Goal: Task Accomplishment & Management: Manage account settings

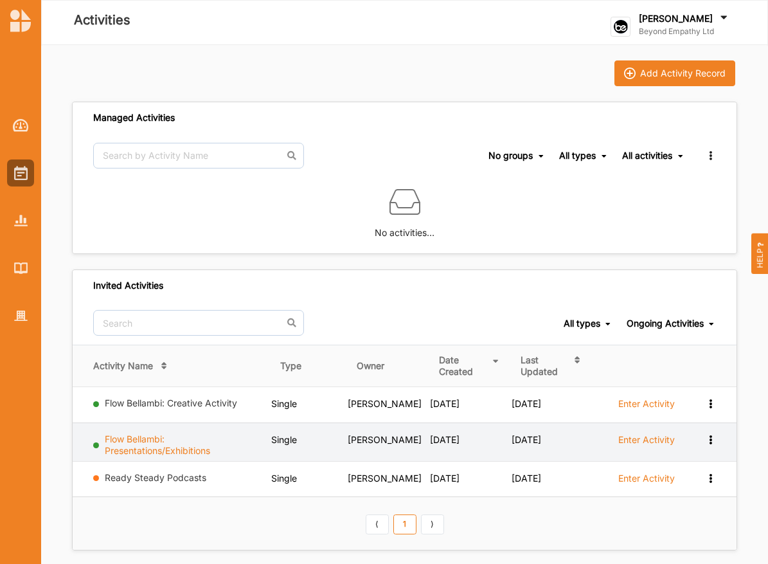
click at [156, 444] on link "Flow Bellambi: Presentations/Exhibitions" at bounding box center [157, 444] width 105 height 23
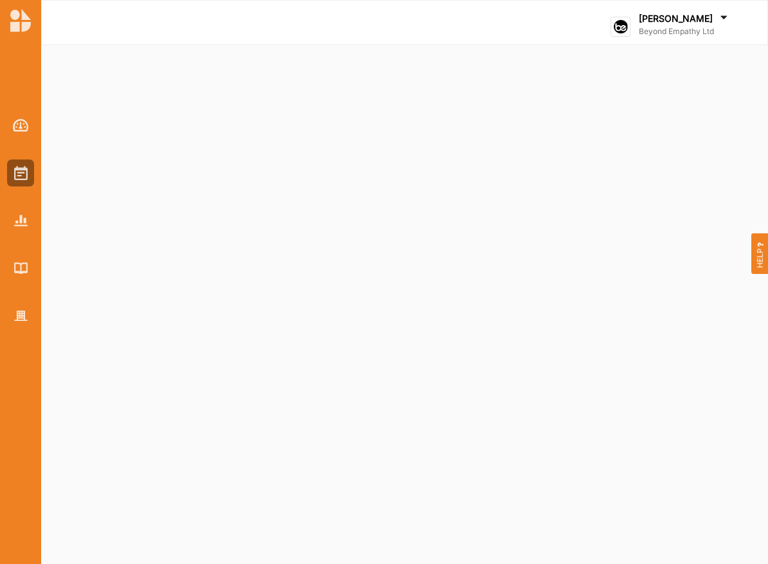
select select "2"
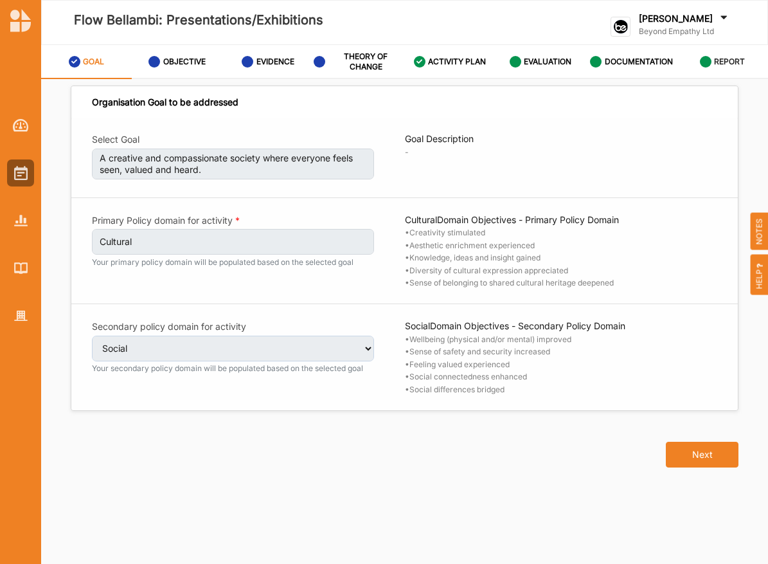
click at [717, 57] on label "REPORT" at bounding box center [729, 62] width 31 height 10
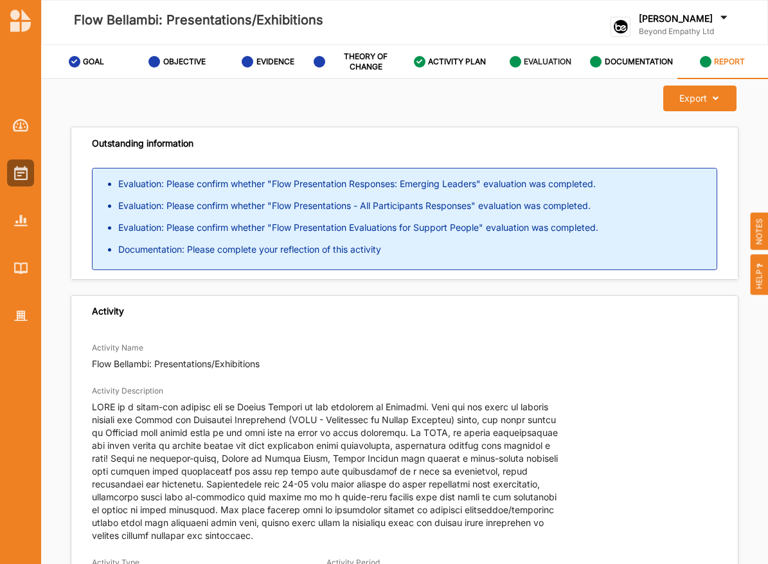
click at [529, 66] on label "EVALUATION" at bounding box center [548, 62] width 48 height 10
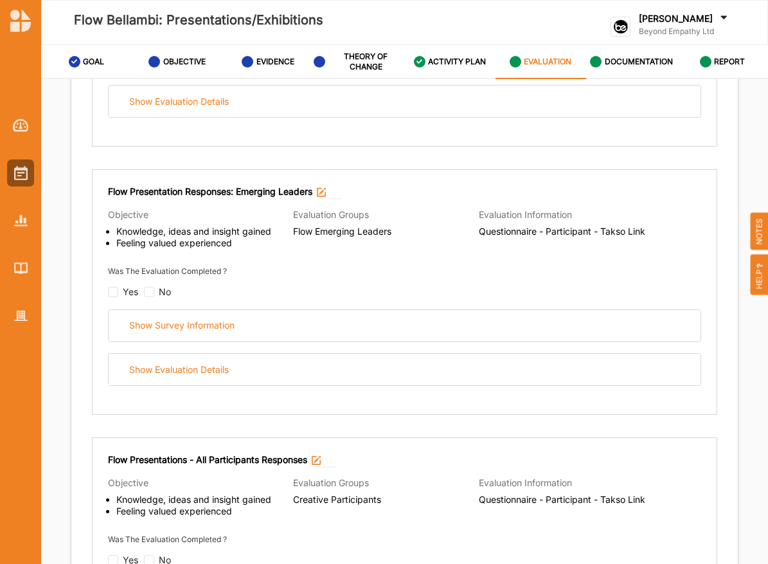
scroll to position [325, 0]
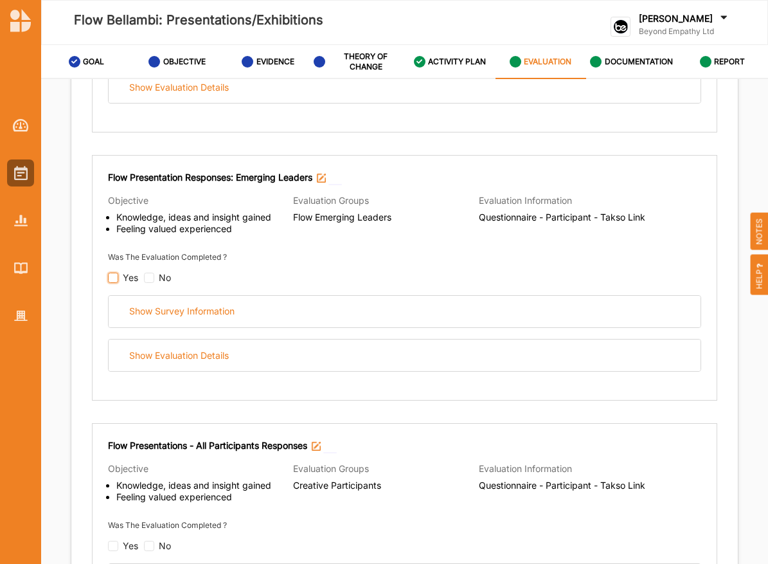
click at [116, 59] on input "checkbox" at bounding box center [113, 53] width 10 height 10
checkbox input "false"
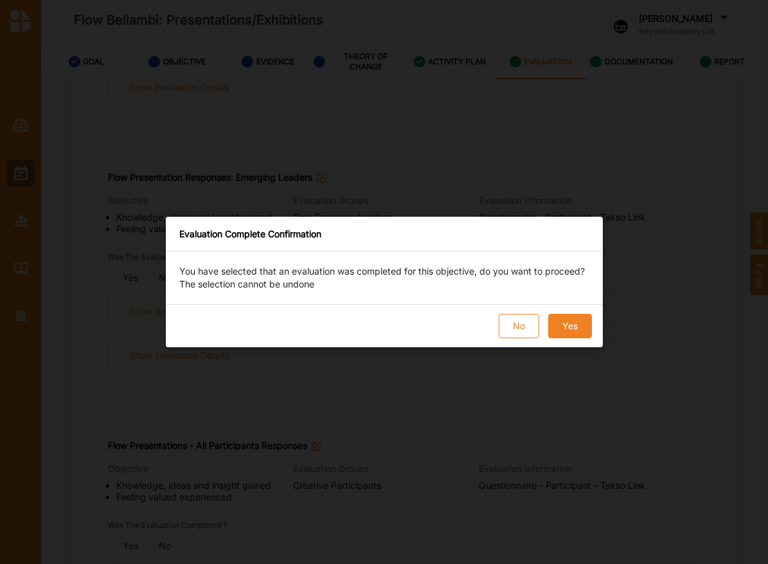
click at [571, 333] on button "Yes" at bounding box center [570, 326] width 44 height 24
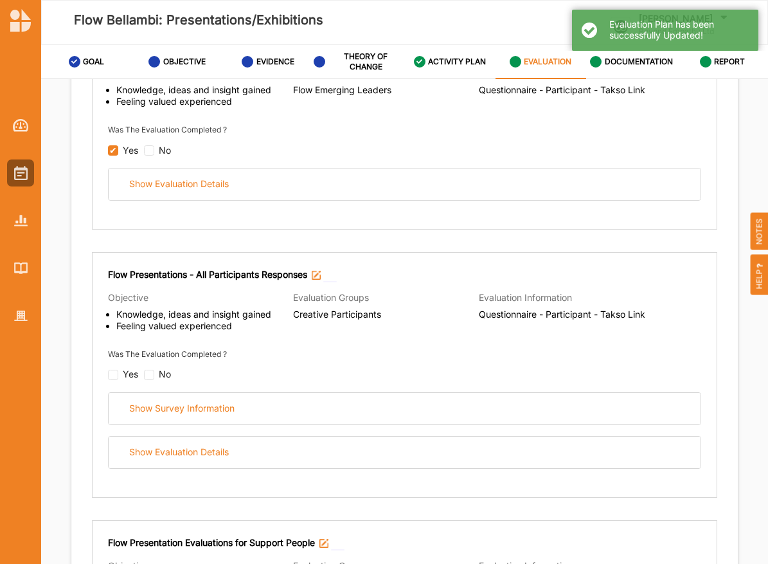
scroll to position [457, 0]
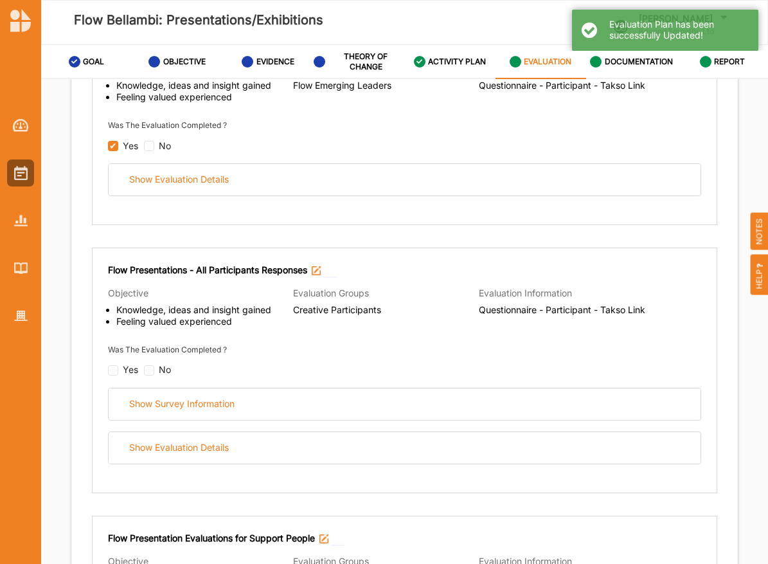
click at [105, 362] on div "Flow Presentations - All Participants Responses Objective Knowledge, ideas and …" at bounding box center [405, 371] width 626 height 246
checkbox input "false"
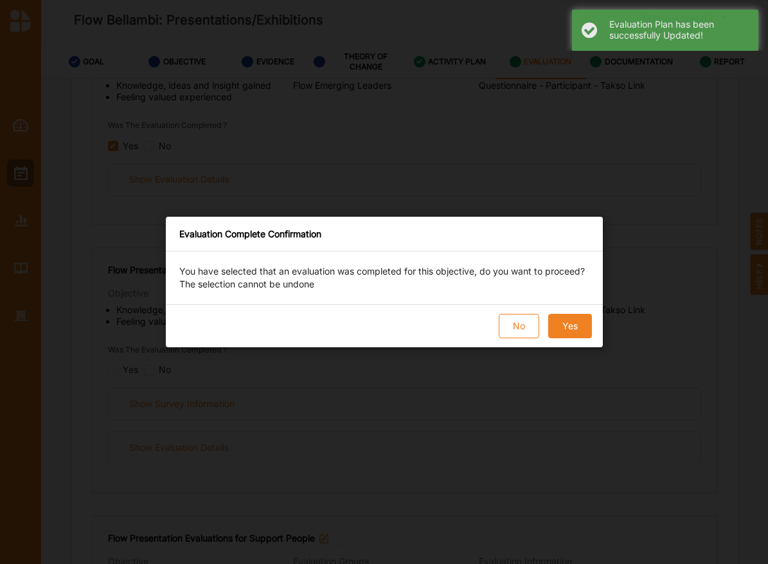
click at [512, 150] on div "Evaluation Complete Confirmation You have selected that an evaluation was compl…" at bounding box center [384, 282] width 768 height 564
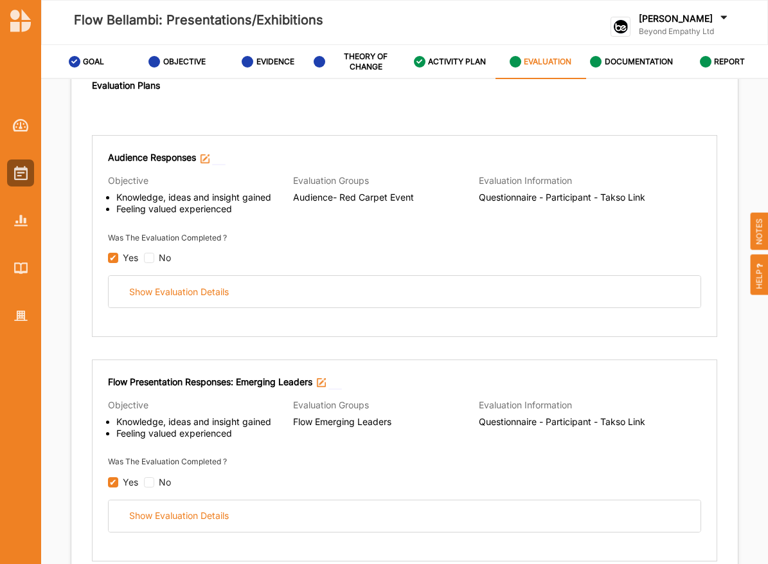
scroll to position [98, 0]
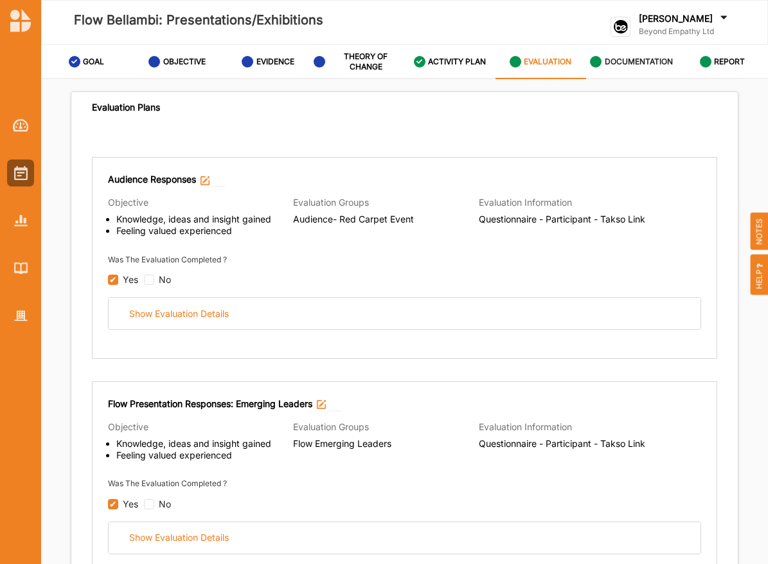
click at [621, 53] on div "DOCUMENTATION" at bounding box center [631, 61] width 83 height 23
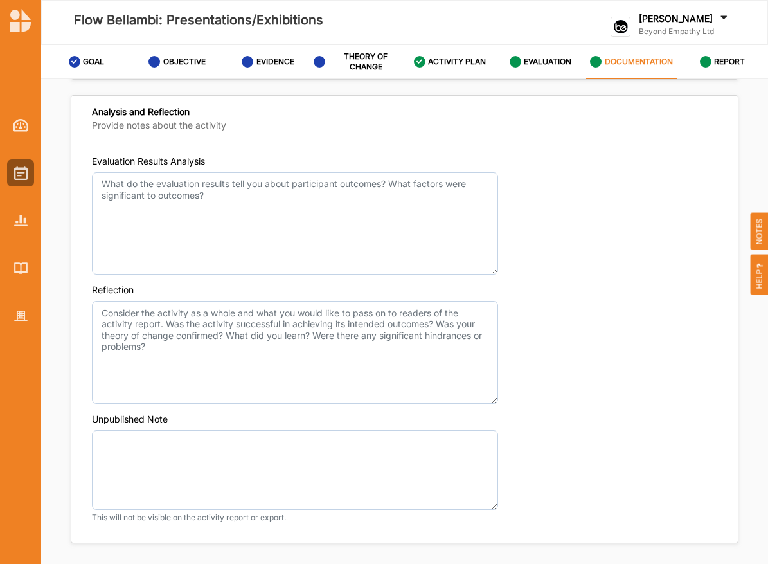
scroll to position [941, 0]
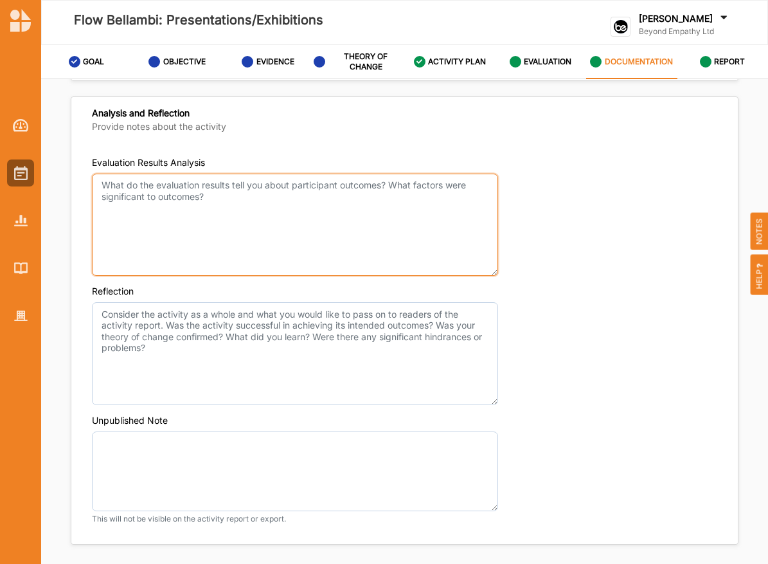
click at [431, 225] on textarea "Evaluation Results Analysis" at bounding box center [295, 225] width 406 height 103
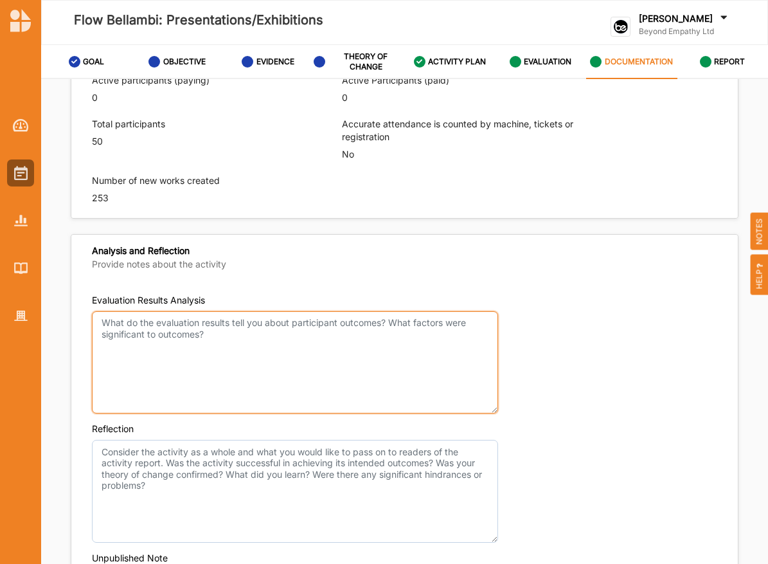
scroll to position [801, 0]
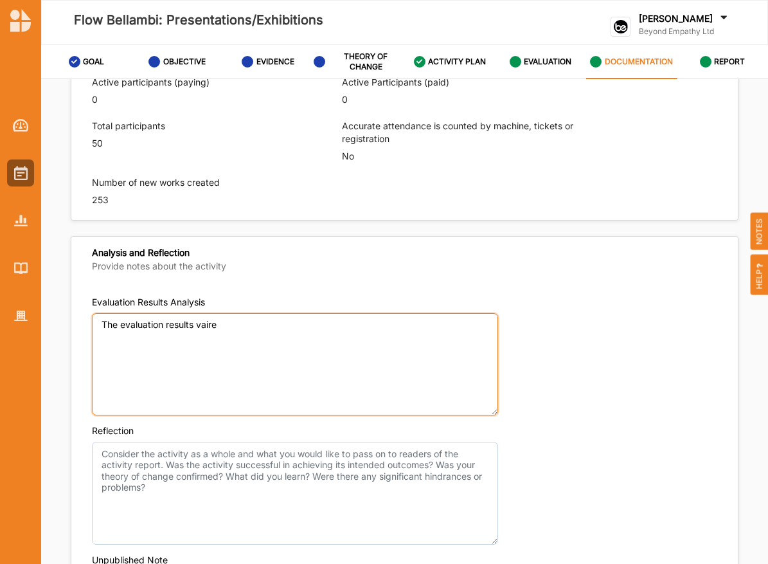
click at [365, 352] on textarea "The evaluation results vaire" at bounding box center [295, 364] width 406 height 103
type textarea "The evaluation results vai"
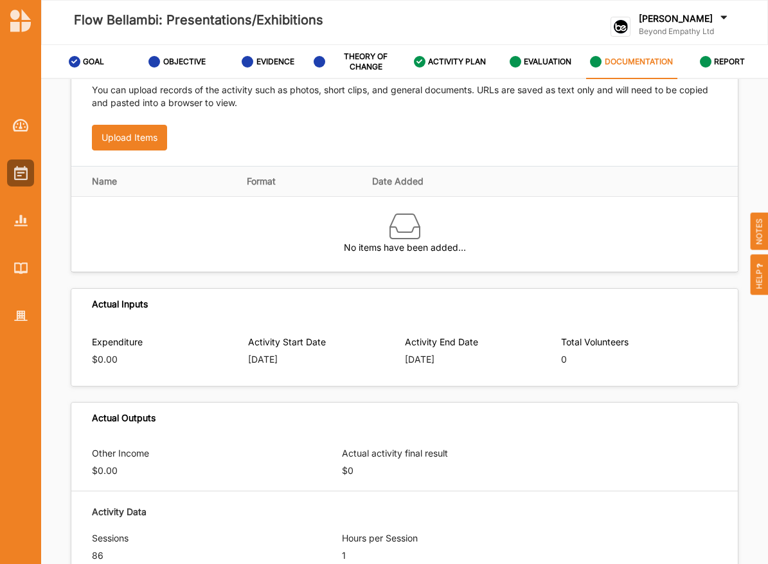
scroll to position [0, 0]
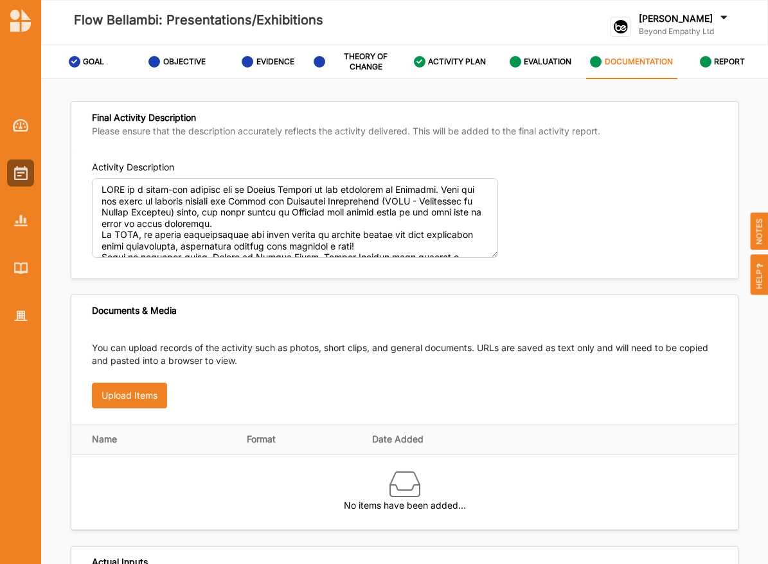
click at [570, 182] on div "Activity Description" at bounding box center [405, 210] width 626 height 98
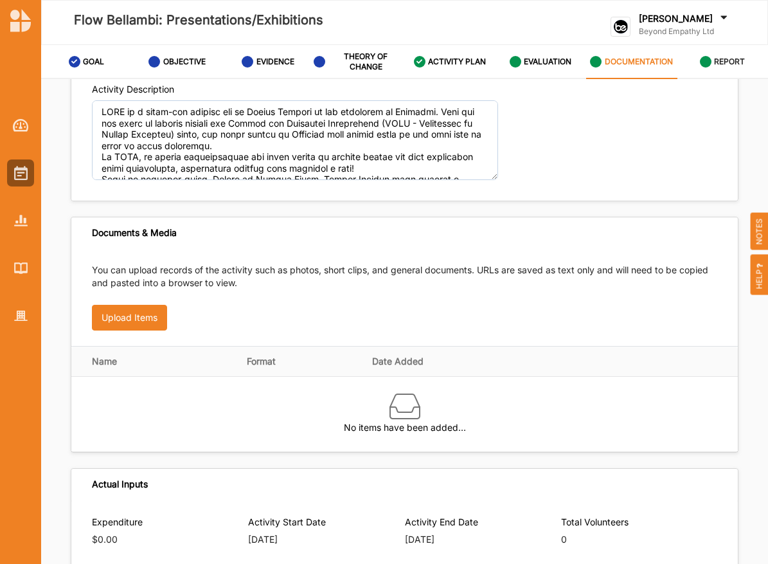
click at [717, 78] on link "REPORT" at bounding box center [723, 62] width 91 height 34
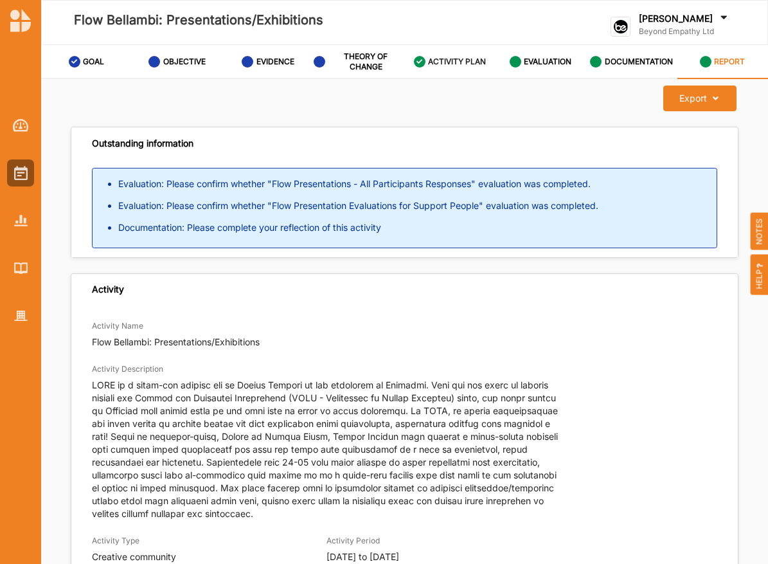
click at [462, 61] on label "ACTIVITY PLAN" at bounding box center [457, 62] width 58 height 10
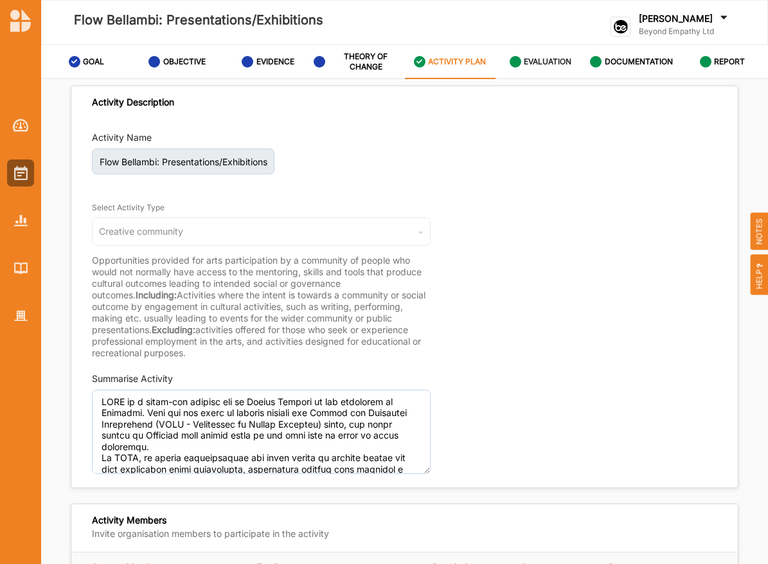
click at [547, 64] on label "EVALUATION" at bounding box center [548, 62] width 48 height 10
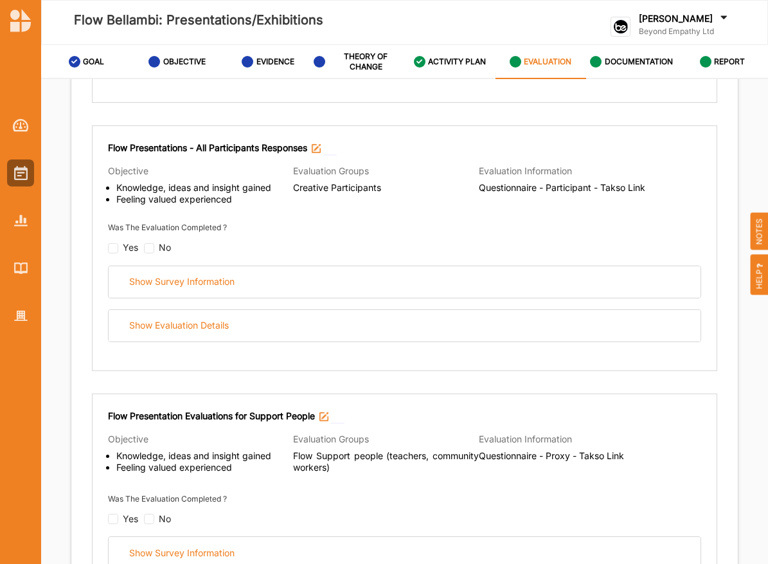
scroll to position [597, 0]
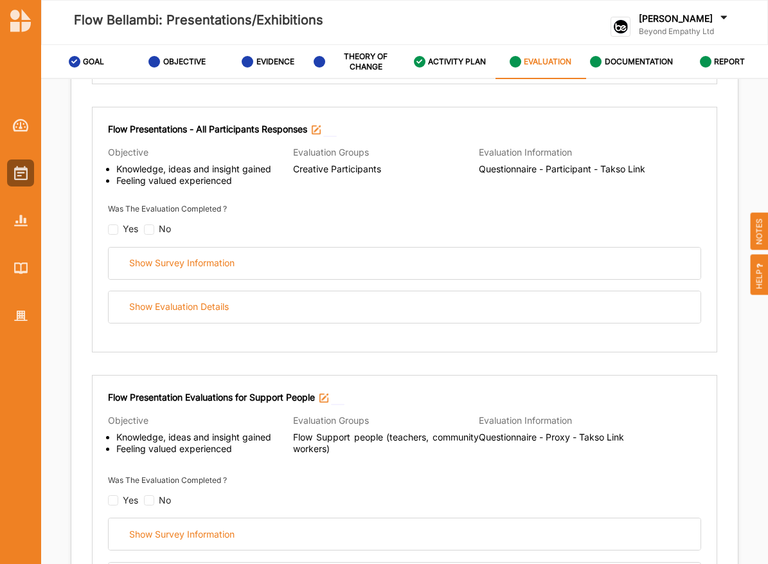
click at [118, 228] on div "Yes" at bounding box center [123, 229] width 30 height 11
checkbox input "false"
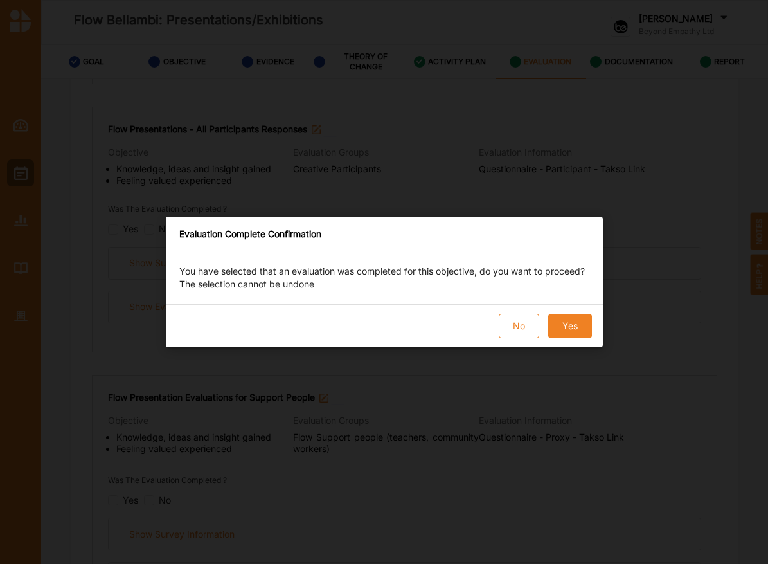
click at [567, 321] on button "Yes" at bounding box center [570, 326] width 44 height 24
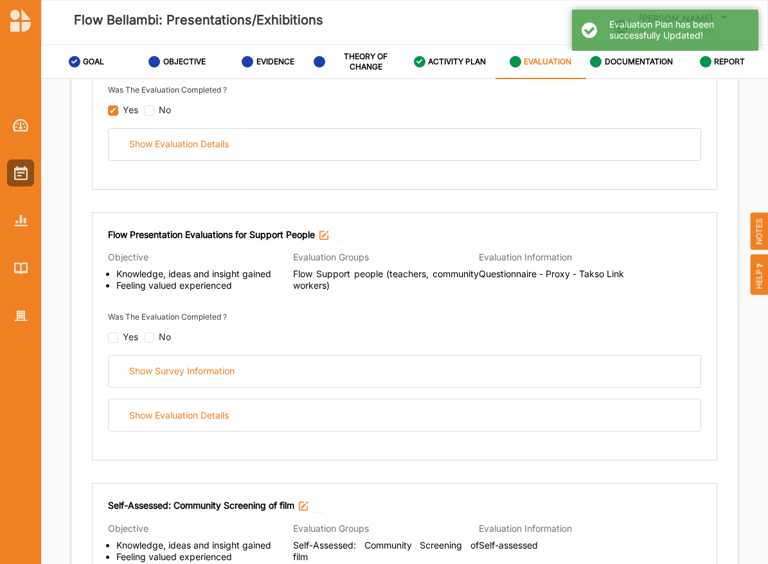
scroll to position [732, 0]
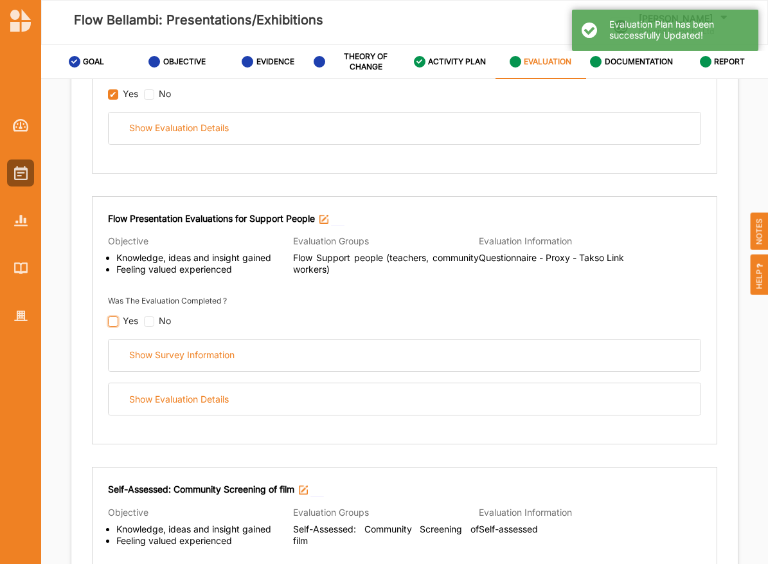
checkbox input "false"
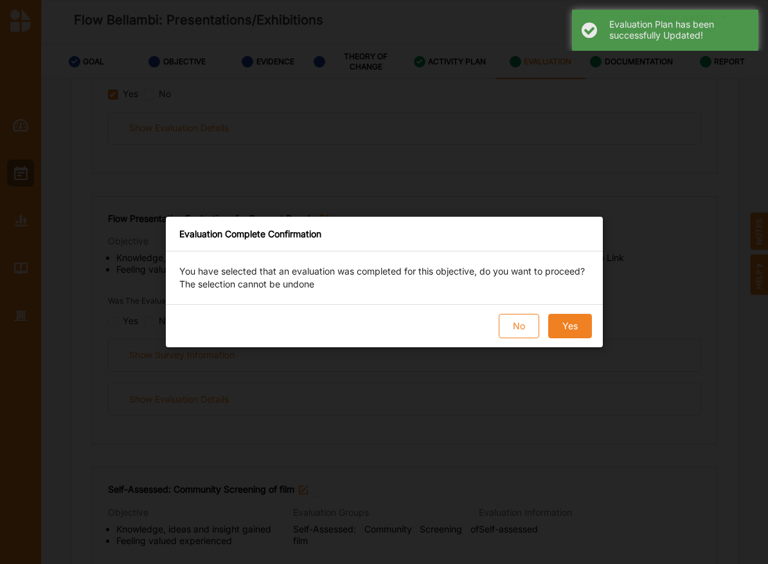
click at [594, 322] on div "No Yes" at bounding box center [384, 325] width 437 height 43
click at [563, 322] on button "Yes" at bounding box center [570, 326] width 44 height 24
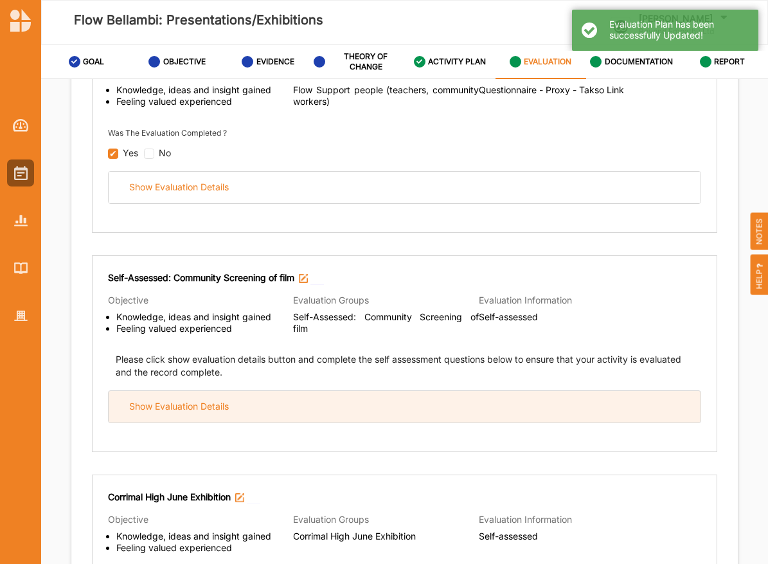
scroll to position [691, 0]
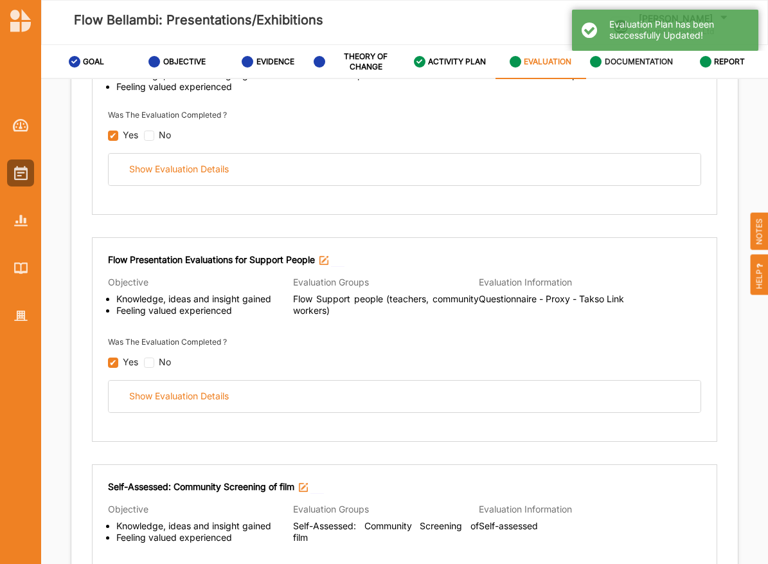
click at [608, 59] on label "DOCUMENTATION" at bounding box center [639, 62] width 68 height 10
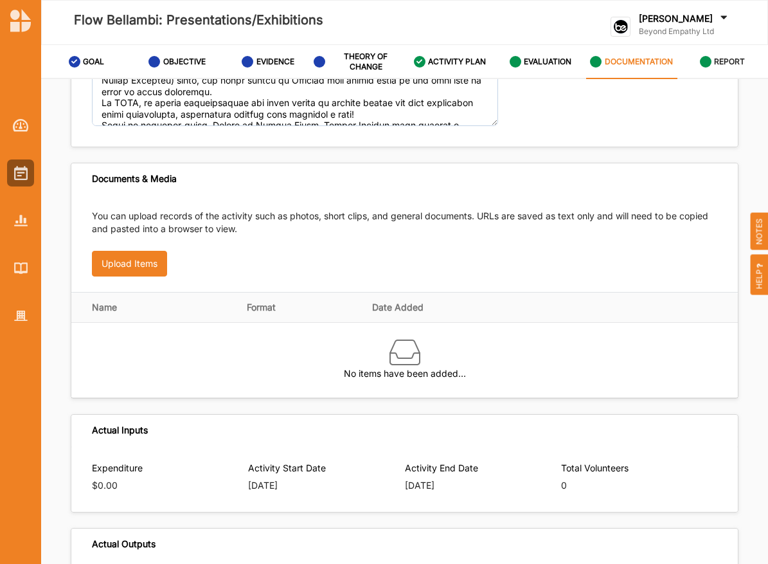
click at [727, 69] on div "REPORT" at bounding box center [723, 61] width 46 height 23
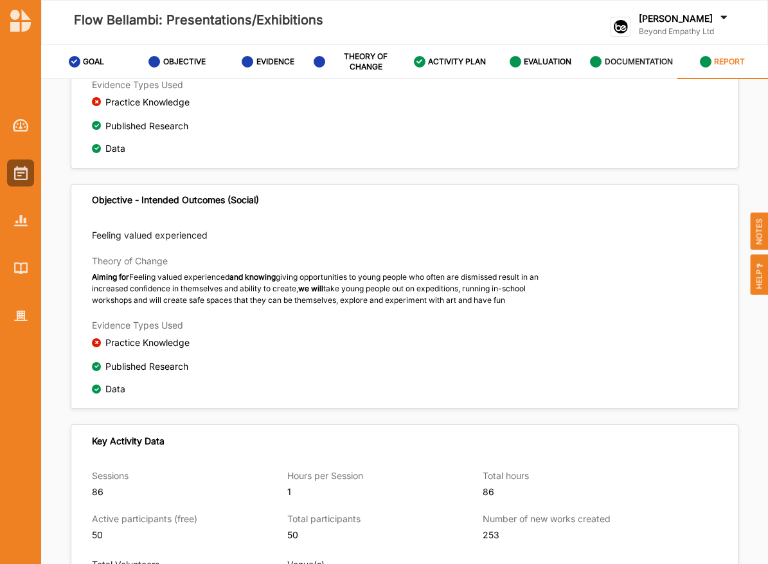
click at [626, 66] on label "DOCUMENTATION" at bounding box center [639, 62] width 68 height 10
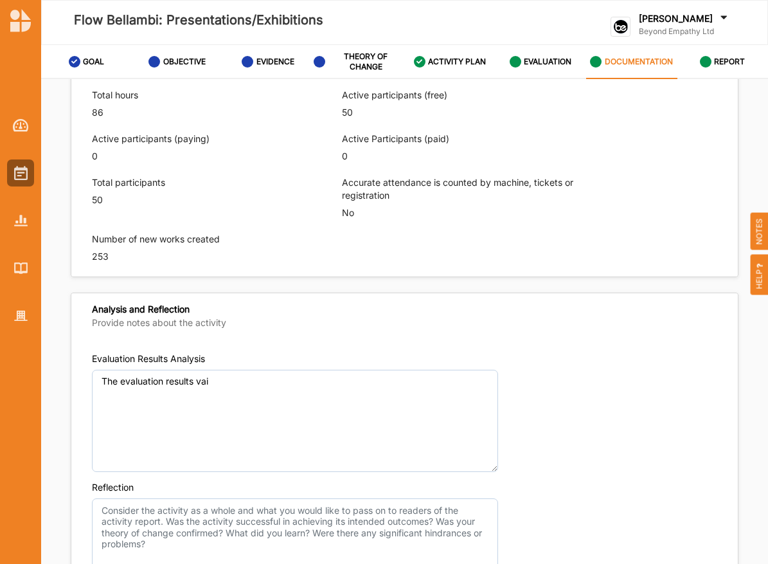
scroll to position [770, 0]
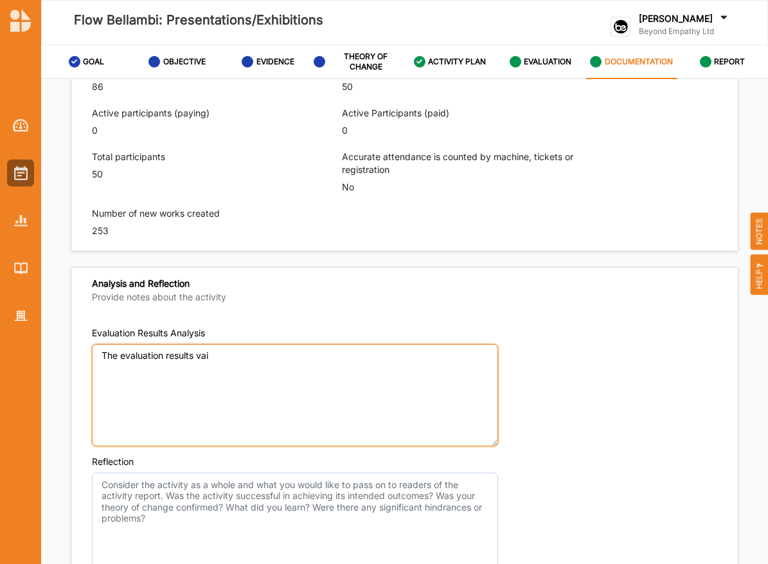
click at [352, 376] on textarea "The evaluation results vai" at bounding box center [295, 395] width 406 height 103
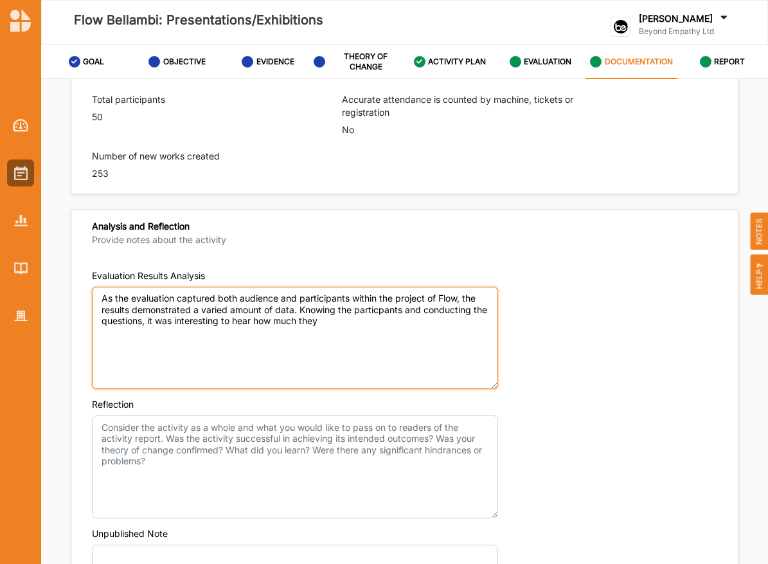
scroll to position [830, 0]
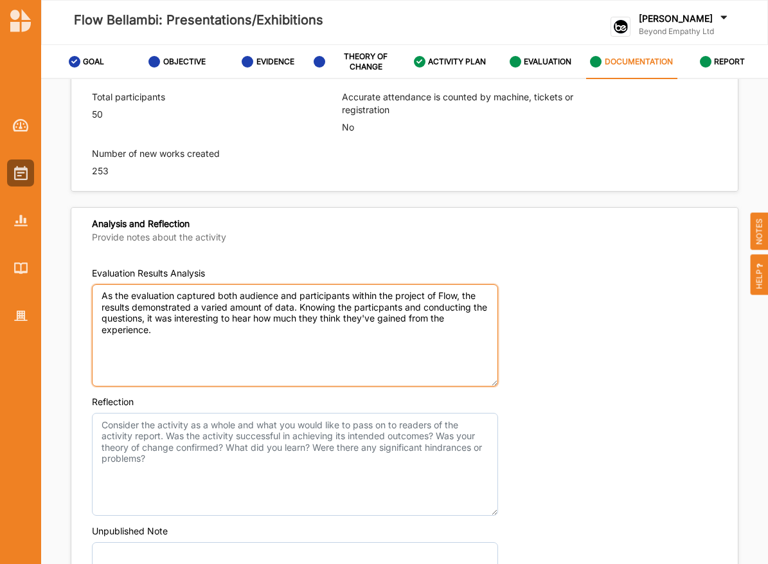
click at [378, 302] on textarea "As the evaluation captured both audience and participants within the project of…" at bounding box center [295, 335] width 406 height 103
click at [327, 330] on textarea "As the evaluation captured both audience and participants within the project of…" at bounding box center [295, 335] width 406 height 103
click at [278, 338] on textarea "As the evaluation captured both audience and participants within the project of…" at bounding box center [295, 335] width 406 height 103
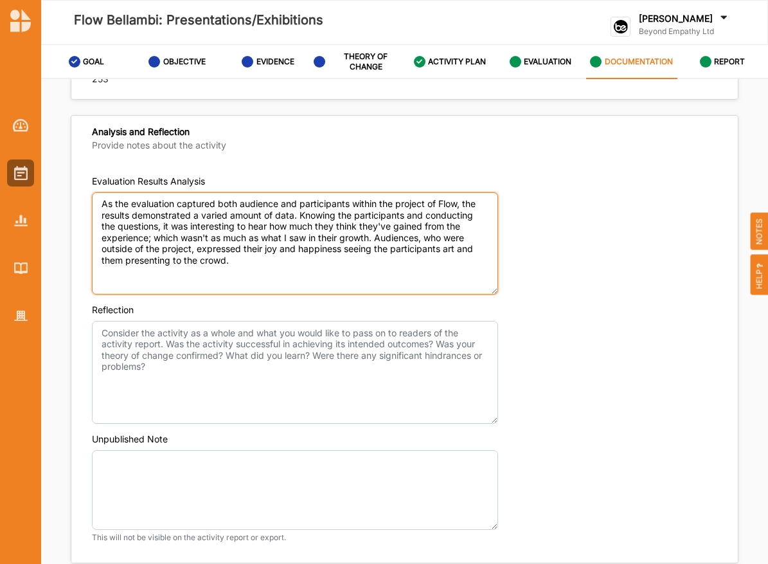
scroll to position [938, 0]
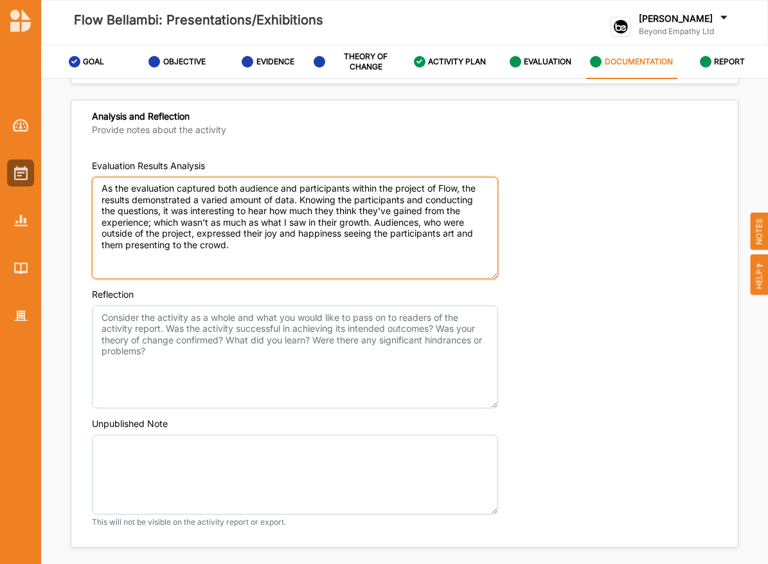
type textarea "As the evaluation captured both audience and participants within the project of…"
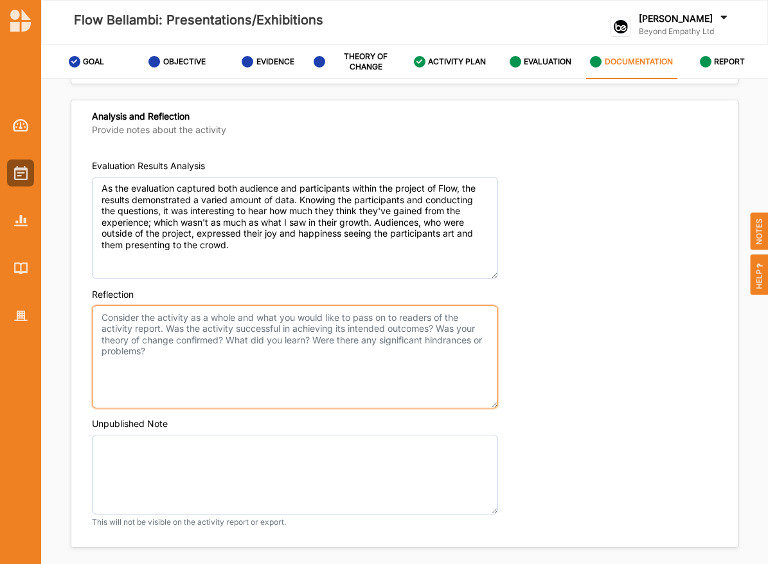
click at [234, 371] on textarea "Reflection" at bounding box center [295, 356] width 406 height 103
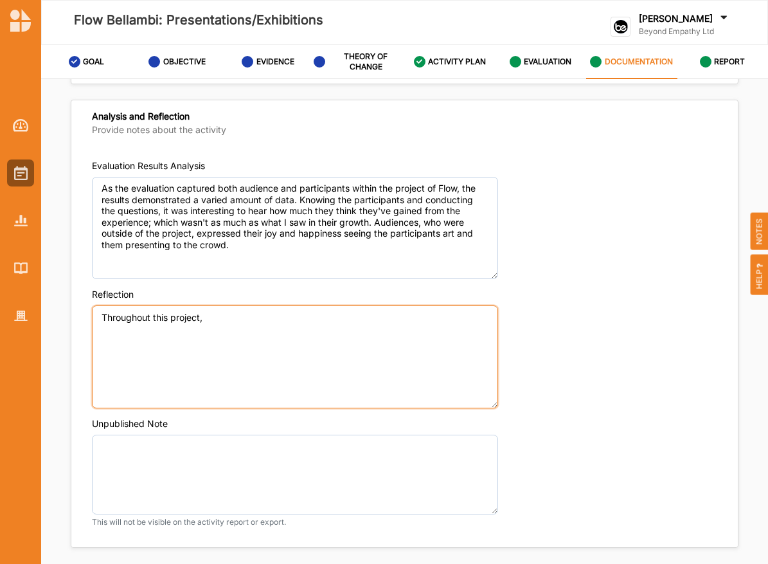
type textarea "Throughout this project,"
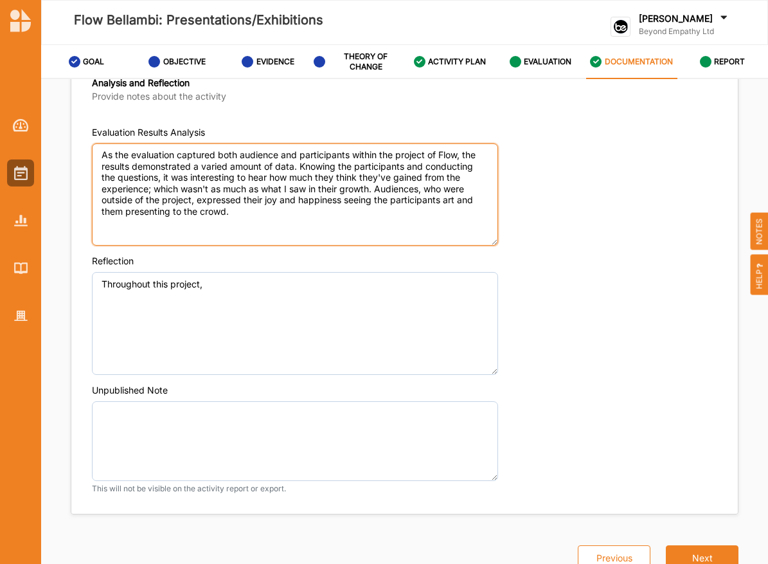
click at [416, 195] on textarea "As the evaluation captured both audience and participants within the project of…" at bounding box center [295, 194] width 406 height 103
click at [335, 227] on textarea "As the evaluation captured both audience and participants within the project of…" at bounding box center [295, 194] width 406 height 103
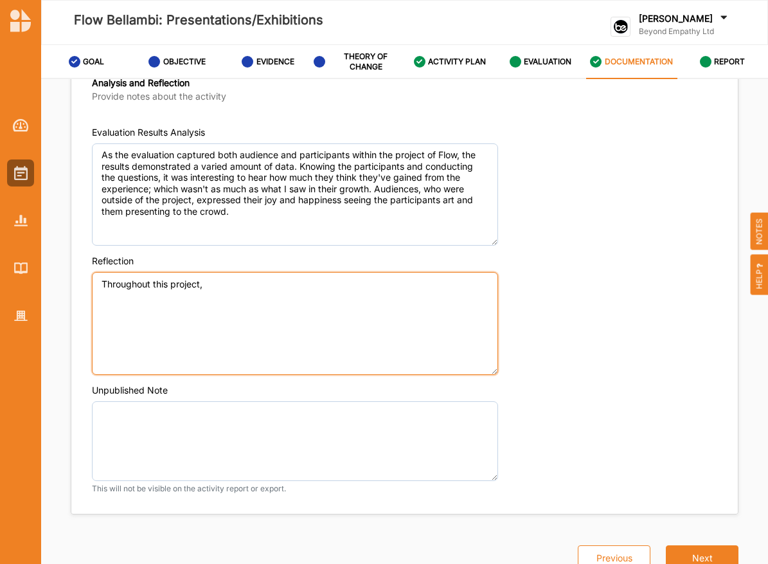
click at [359, 318] on textarea "Throughout this project," at bounding box center [295, 323] width 406 height 103
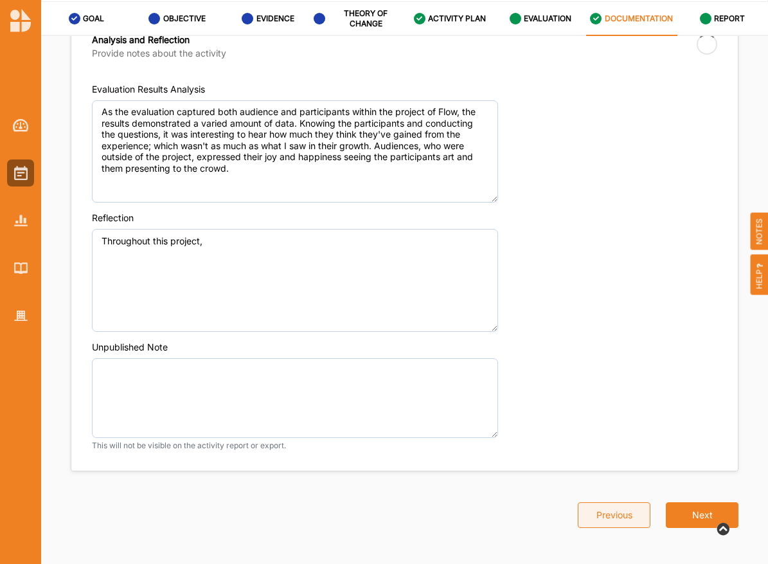
click at [619, 522] on button "Previous" at bounding box center [614, 515] width 73 height 26
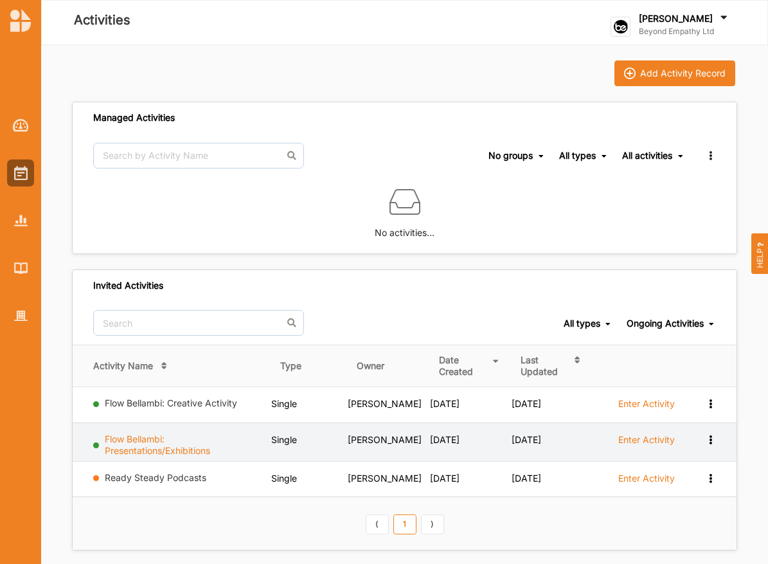
click at [148, 436] on link "Flow Bellambi: Presentations/Exhibitions" at bounding box center [157, 444] width 105 height 23
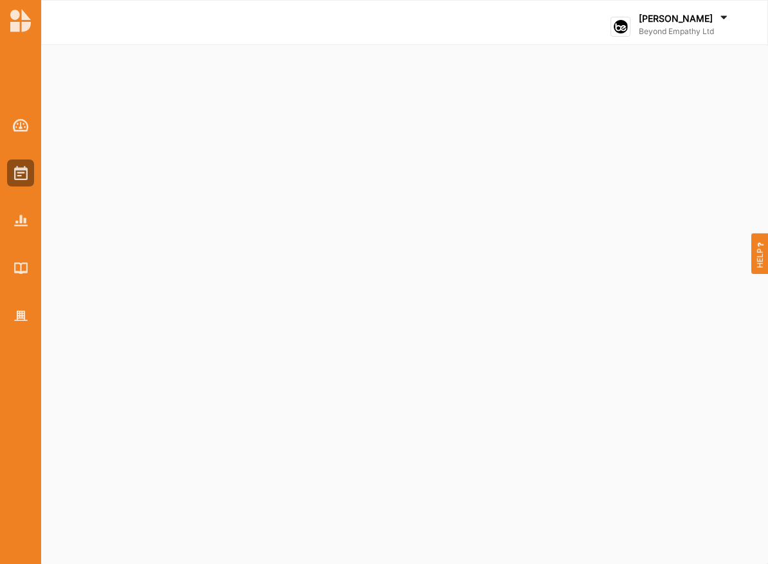
select select "2"
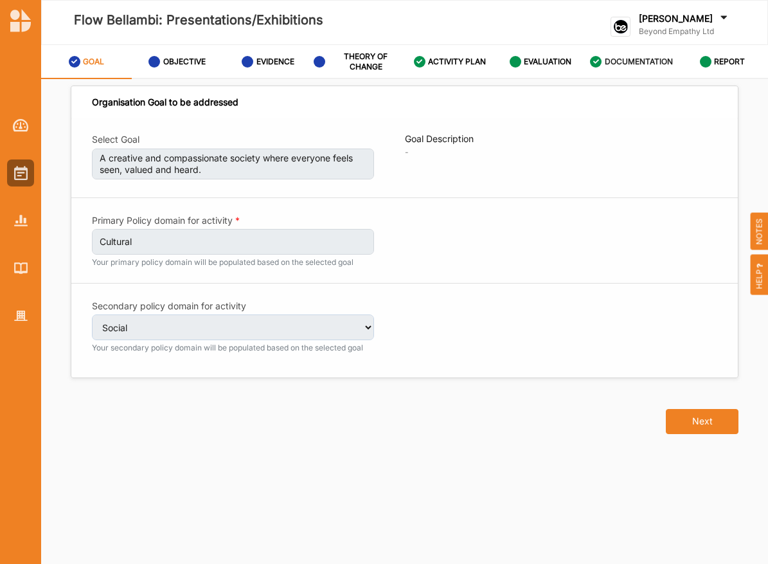
click at [650, 73] on link "DOCUMENTATION" at bounding box center [631, 62] width 91 height 34
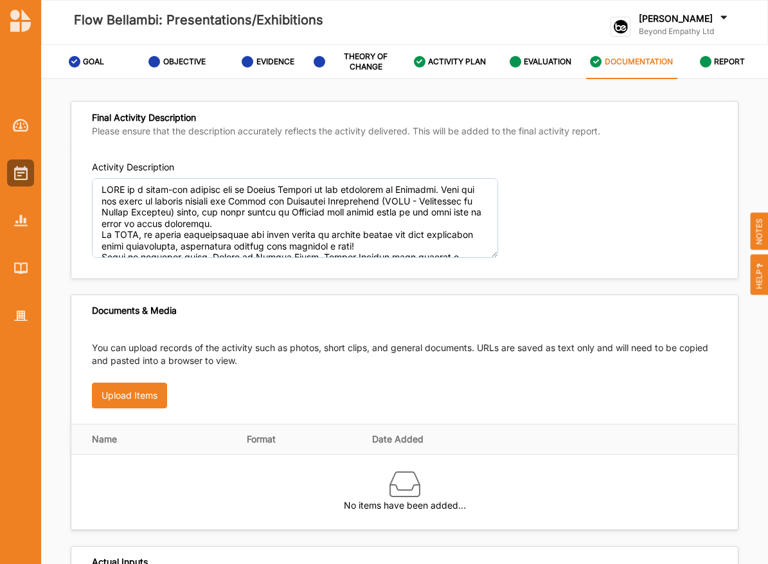
click at [351, 156] on div "Activity Description" at bounding box center [404, 213] width 667 height 129
click at [651, 81] on div "Final Activity Description Please ensure that the description accurately reflec…" at bounding box center [404, 330] width 727 height 502
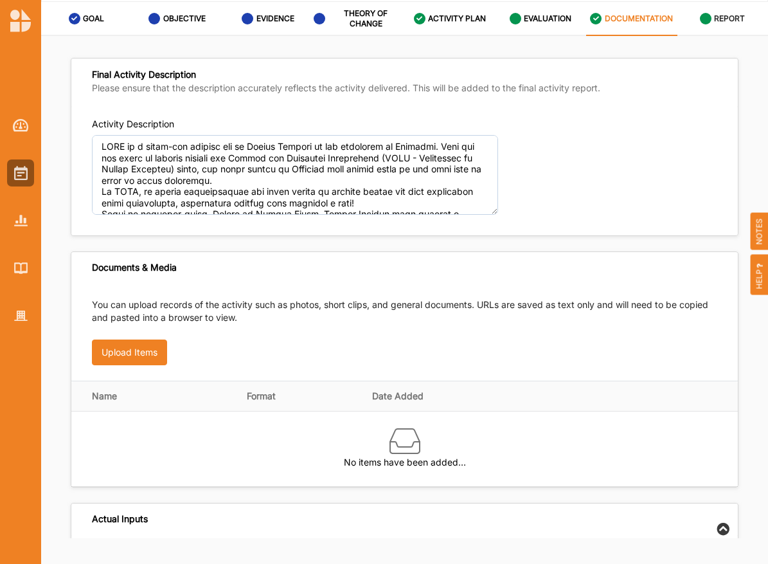
click at [718, 25] on div "REPORT" at bounding box center [723, 18] width 46 height 23
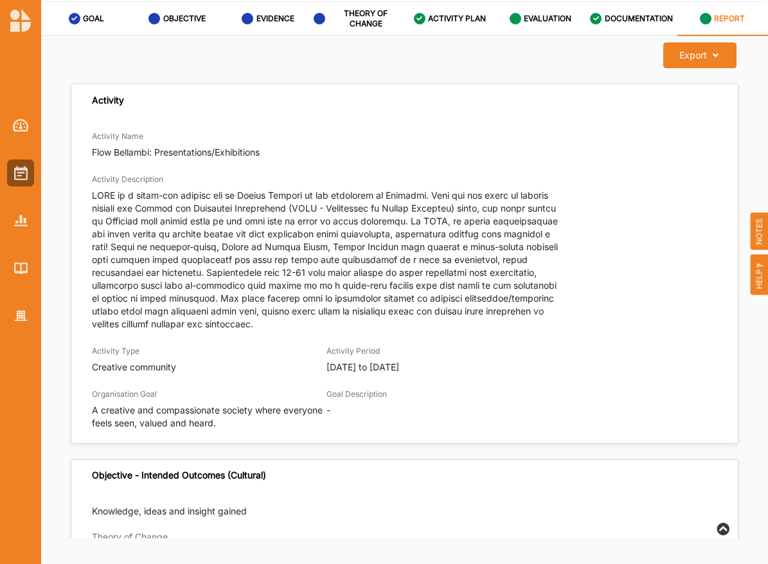
click at [536, 21] on label "EVALUATION" at bounding box center [548, 19] width 48 height 10
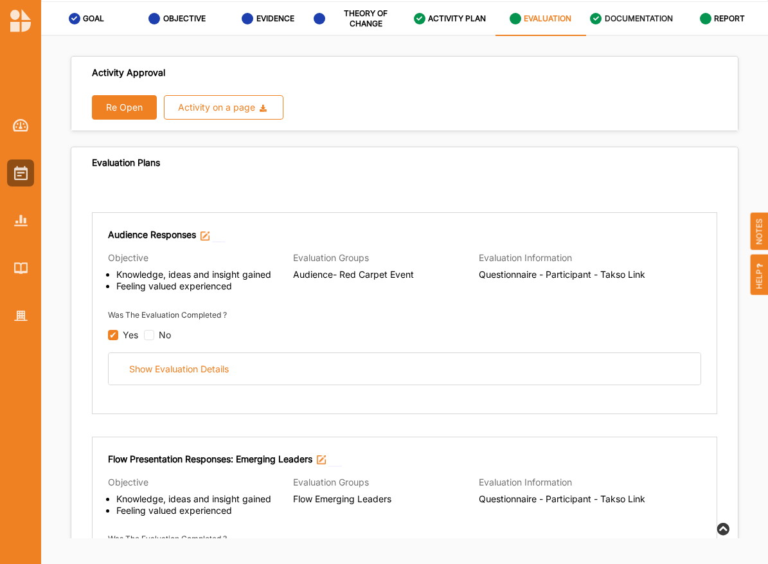
click at [642, 34] on link "DOCUMENTATION" at bounding box center [631, 19] width 91 height 34
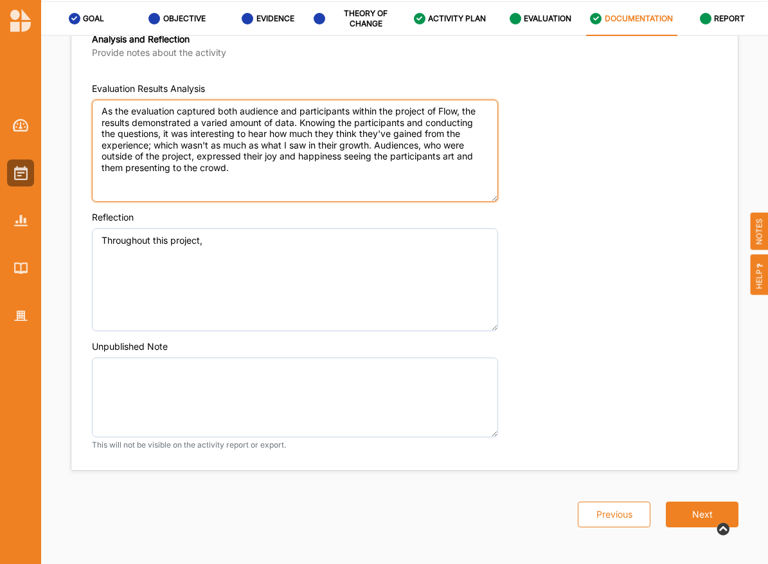
scroll to position [971, 0]
drag, startPoint x: 289, startPoint y: 176, endPoint x: 79, endPoint y: 108, distance: 220.4
click at [79, 108] on div "Evaluation Results Analysis As the evaluation captured both audience and partic…" at bounding box center [404, 270] width 667 height 399
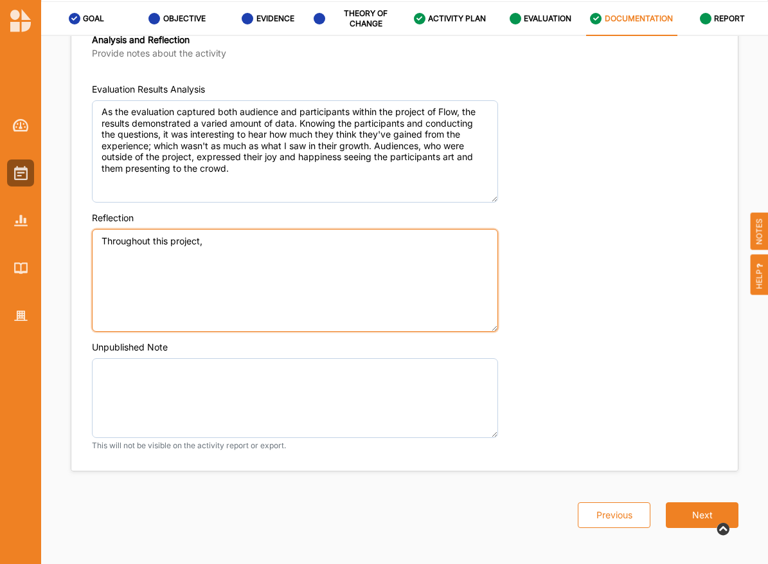
click at [213, 263] on textarea "Throughout this project," at bounding box center [295, 280] width 406 height 103
drag, startPoint x: 241, startPoint y: 271, endPoint x: 84, endPoint y: 234, distance: 161.8
click at [84, 234] on div "Evaluation Results Analysis As the evaluation captured both audience and partic…" at bounding box center [404, 270] width 667 height 399
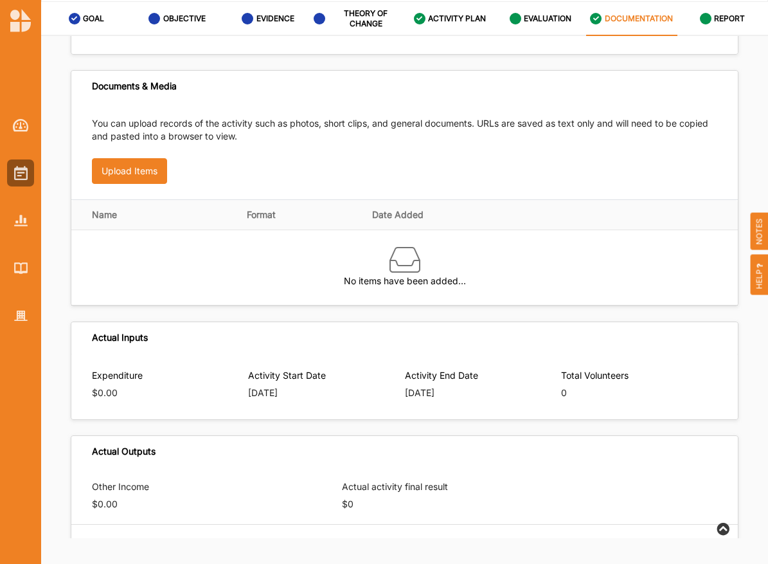
scroll to position [0, 0]
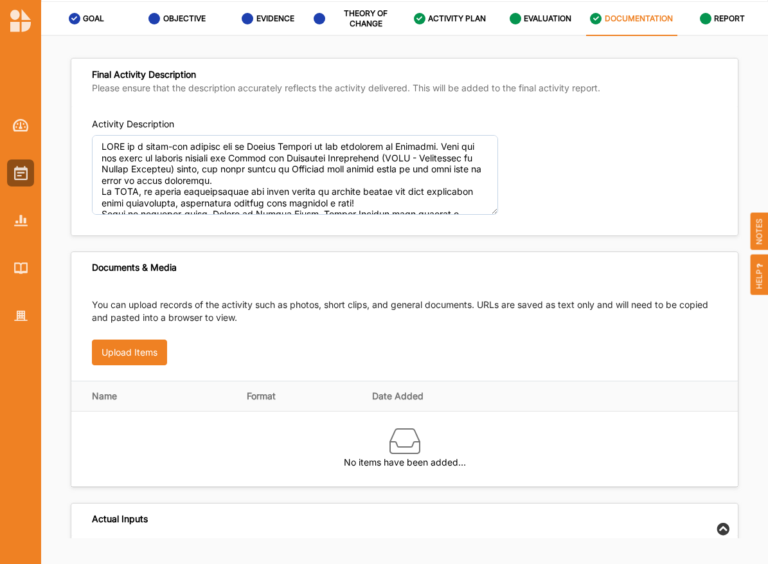
click at [2, 126] on div at bounding box center [20, 210] width 41 height 238
click at [19, 129] on img at bounding box center [21, 125] width 16 height 13
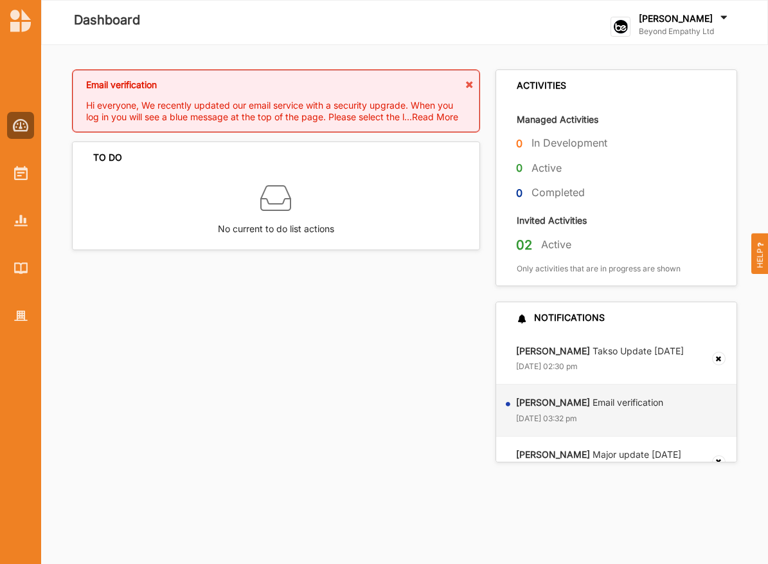
click at [689, 46] on div "Email verification Hi everyone, We recently updated our email service with a se…" at bounding box center [404, 266] width 727 height 443
click at [689, 41] on div "Shaniece Igano Beyond Empathy Ltd" at bounding box center [684, 26] width 91 height 29
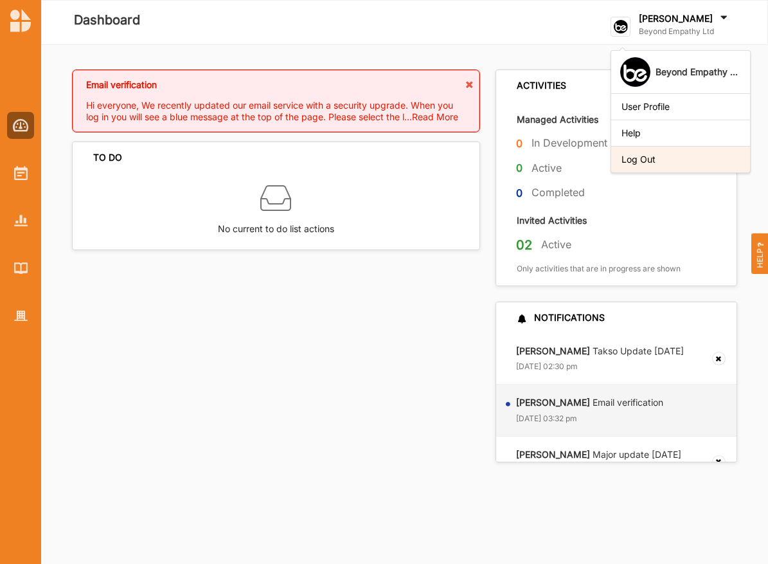
click at [678, 161] on div "Log Out" at bounding box center [681, 160] width 118 height 12
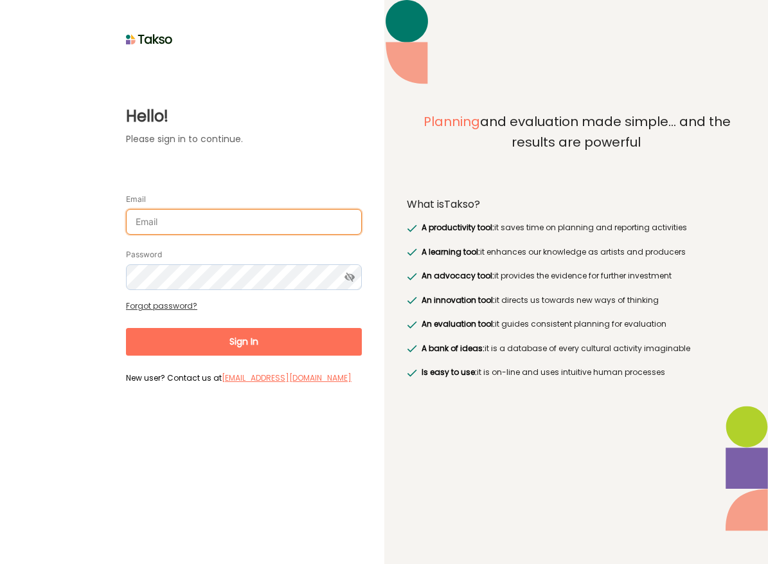
type input "[PERSON_NAME][EMAIL_ADDRESS][DOMAIN_NAME]"
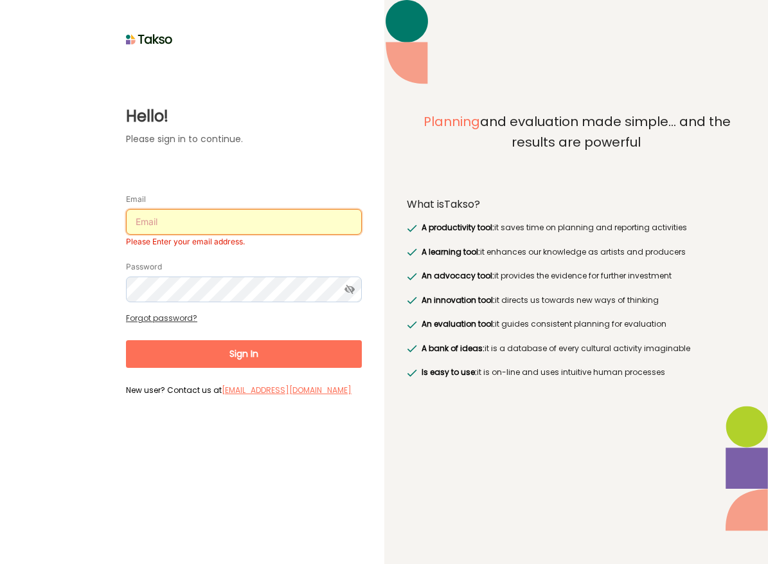
click at [240, 230] on input "Email" at bounding box center [244, 222] width 236 height 26
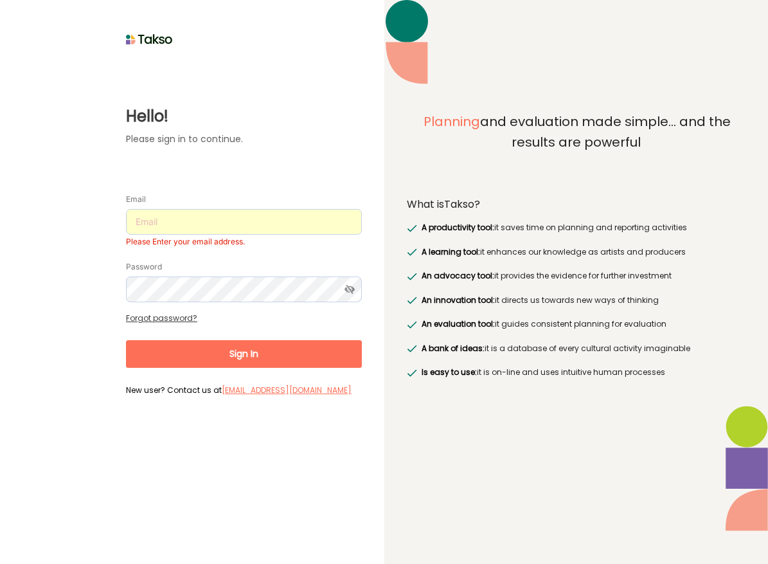
click at [75, 256] on div "Hello! Please sign in to continue. Email Please Enter your email address. Passw…" at bounding box center [193, 224] width 340 height 351
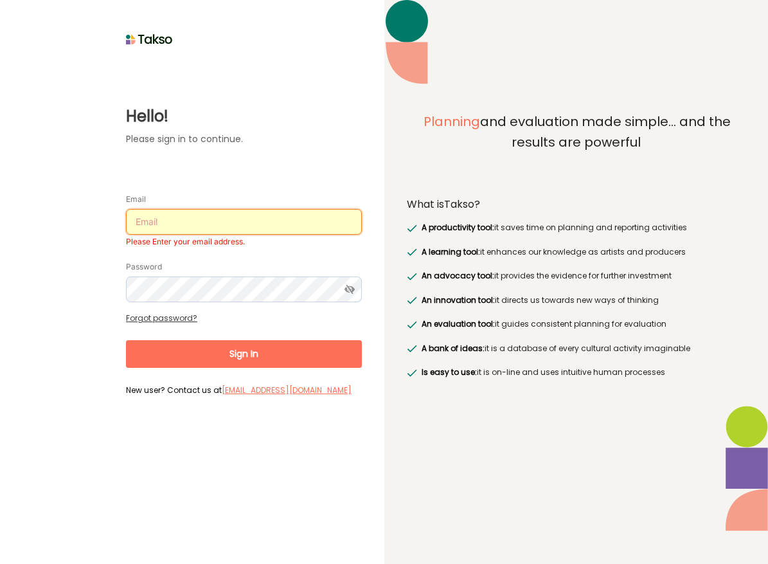
click at [165, 215] on input "Email" at bounding box center [244, 222] width 236 height 26
type input "[EMAIL_ADDRESS][DOMAIN_NAME]"
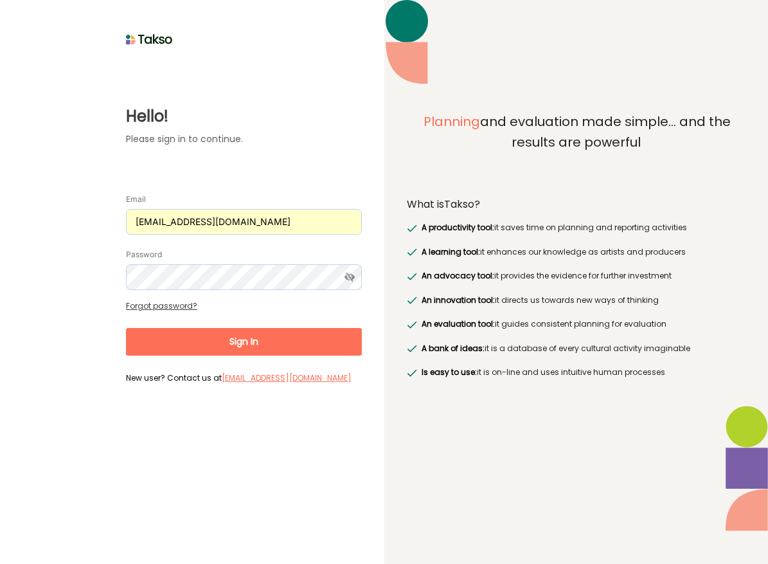
click at [264, 340] on button "Sign In" at bounding box center [244, 342] width 236 height 28
